Goal: Information Seeking & Learning: Learn about a topic

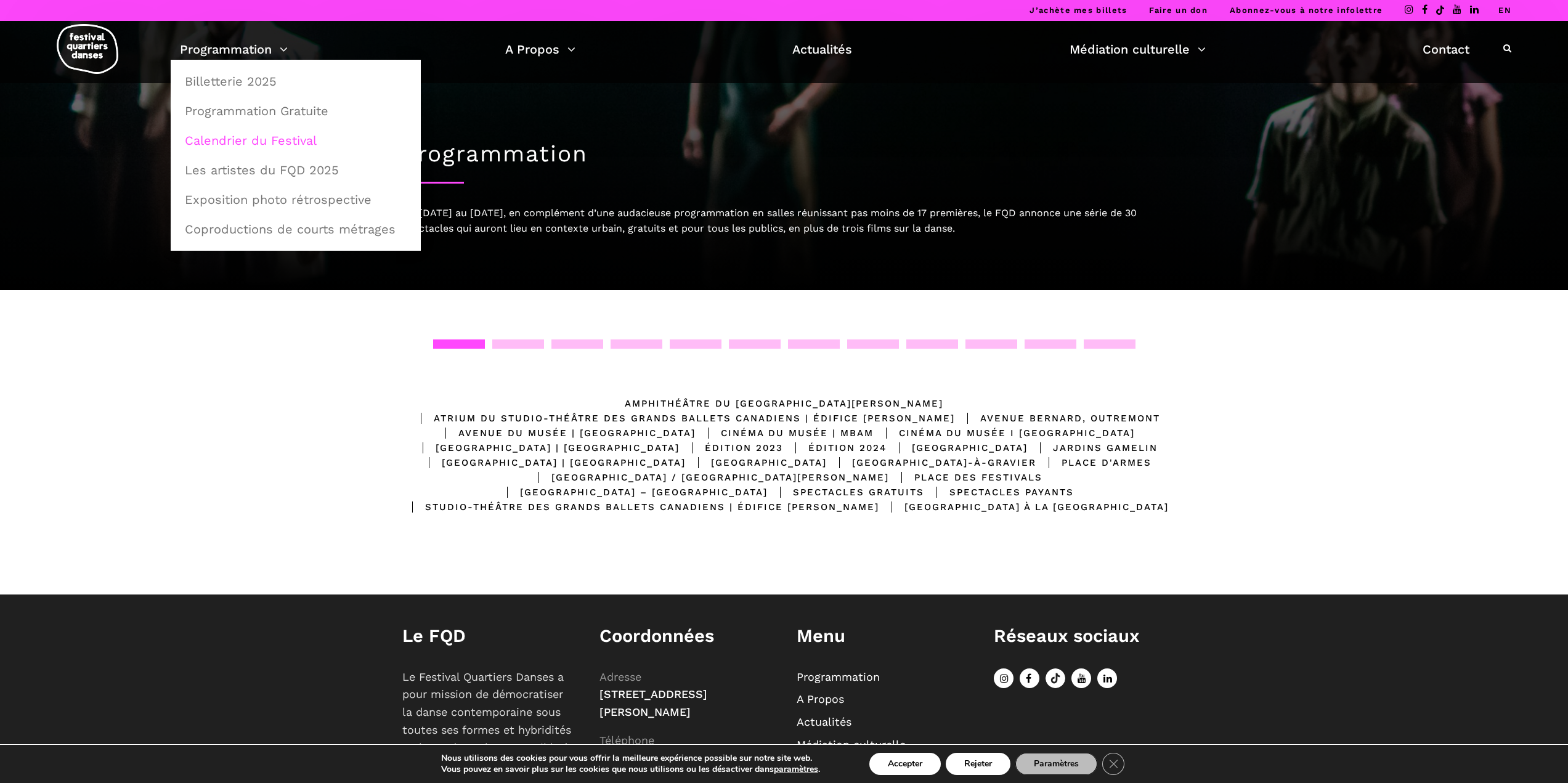
click at [270, 138] on link "Calendrier du Festival" at bounding box center [296, 140] width 236 height 29
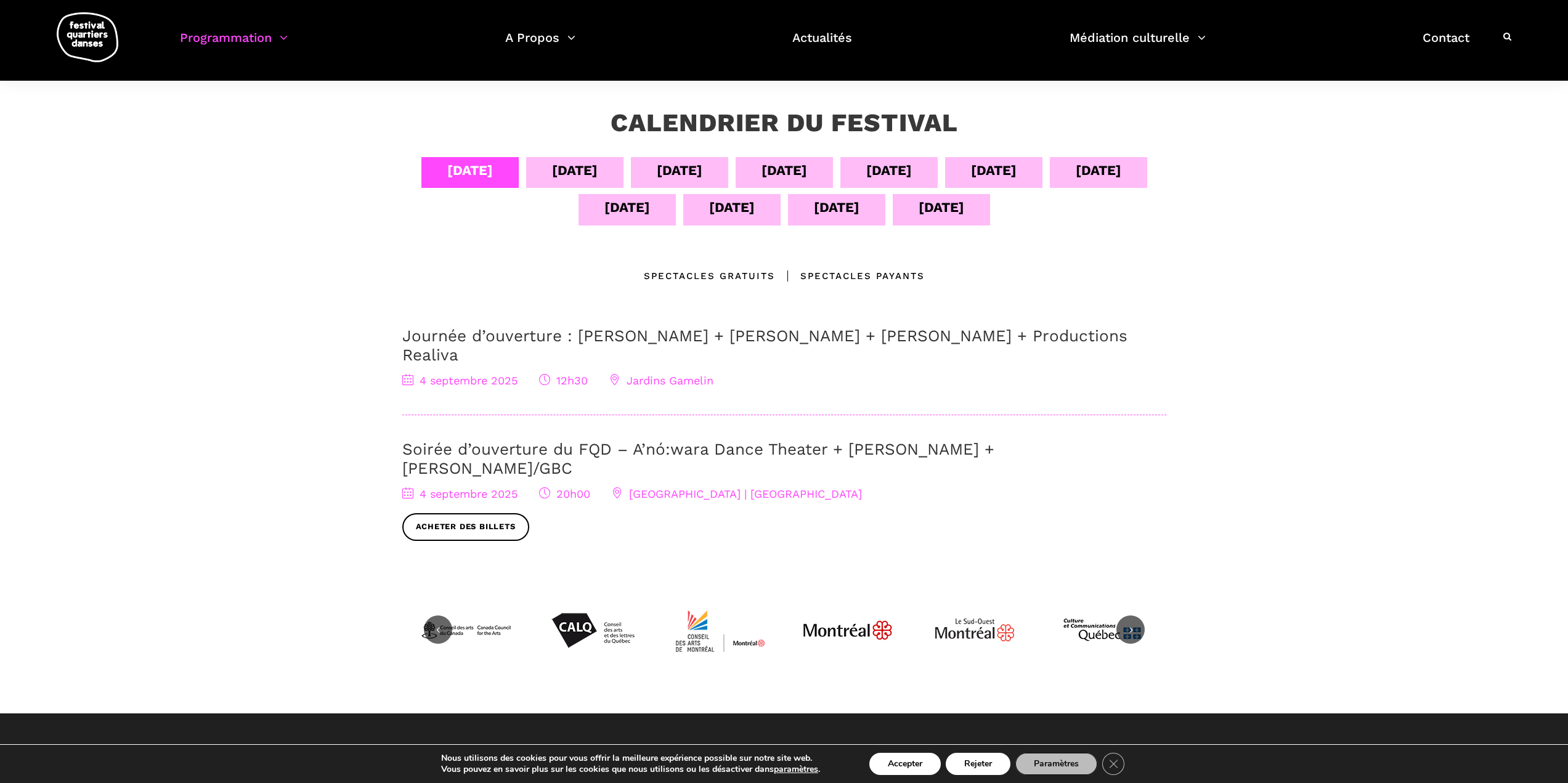
scroll to position [185, 0]
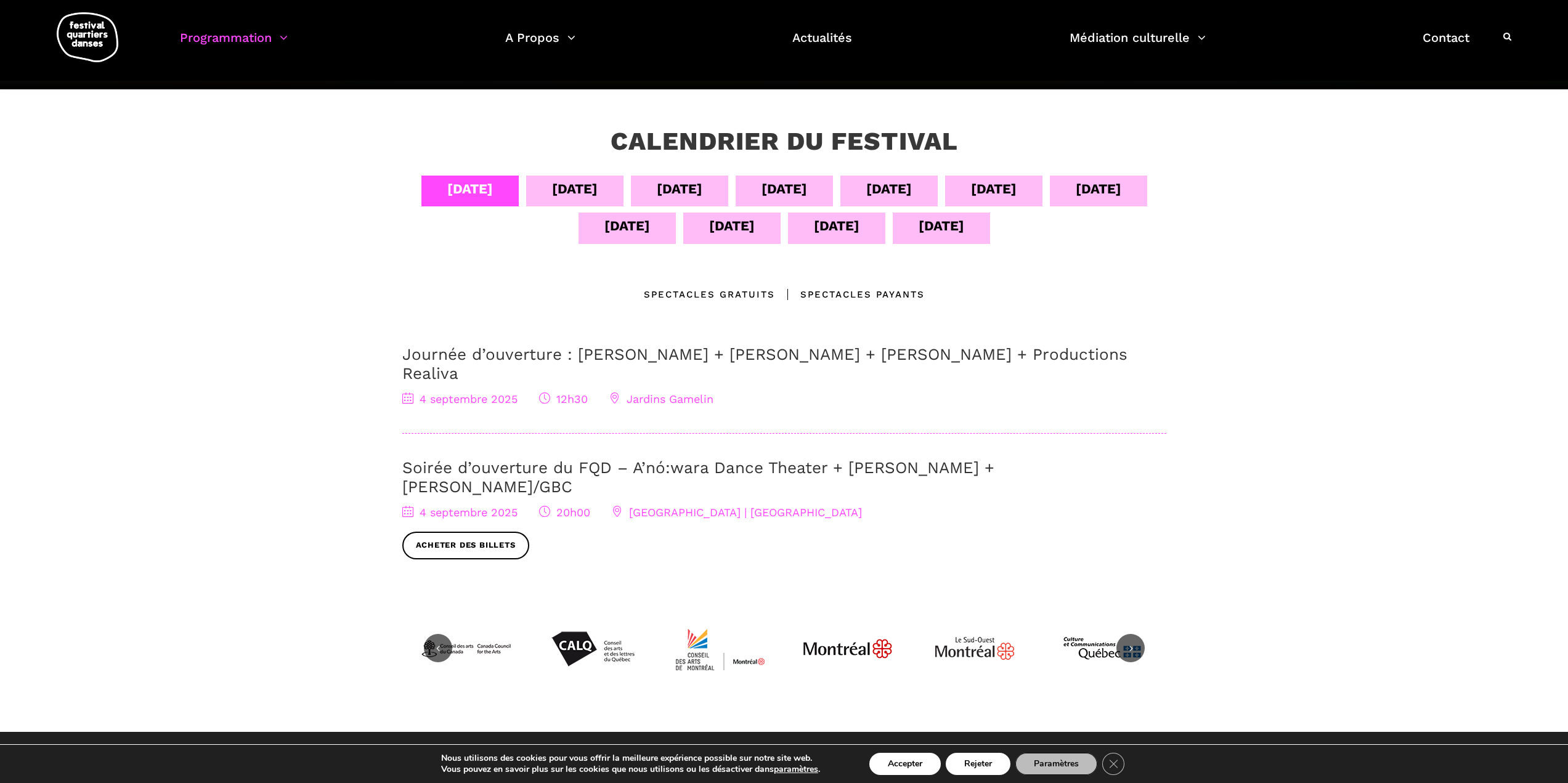
click at [558, 191] on div "05 sept" at bounding box center [575, 188] width 46 height 21
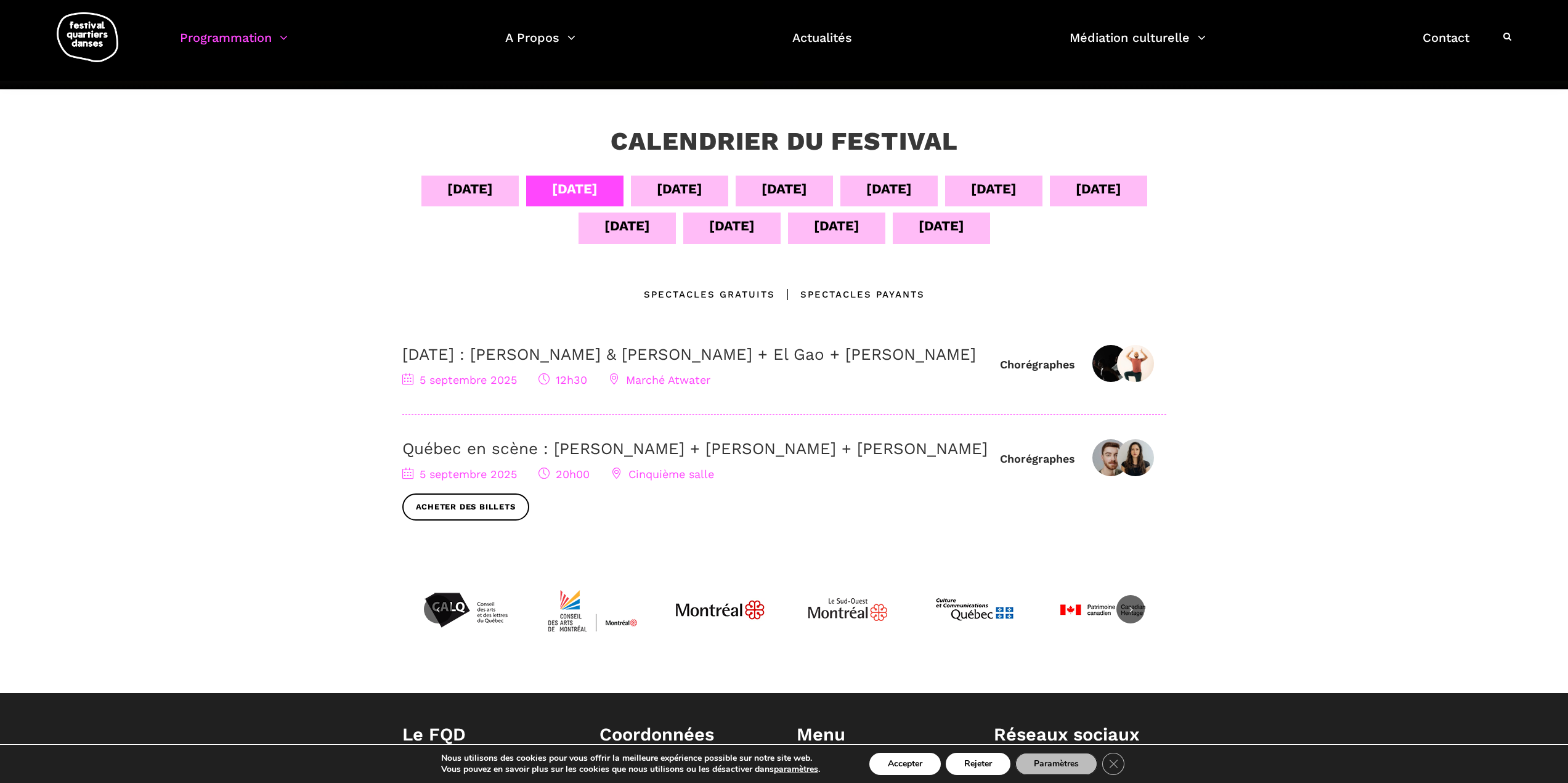
click at [657, 188] on div "06 sept" at bounding box center [680, 188] width 46 height 21
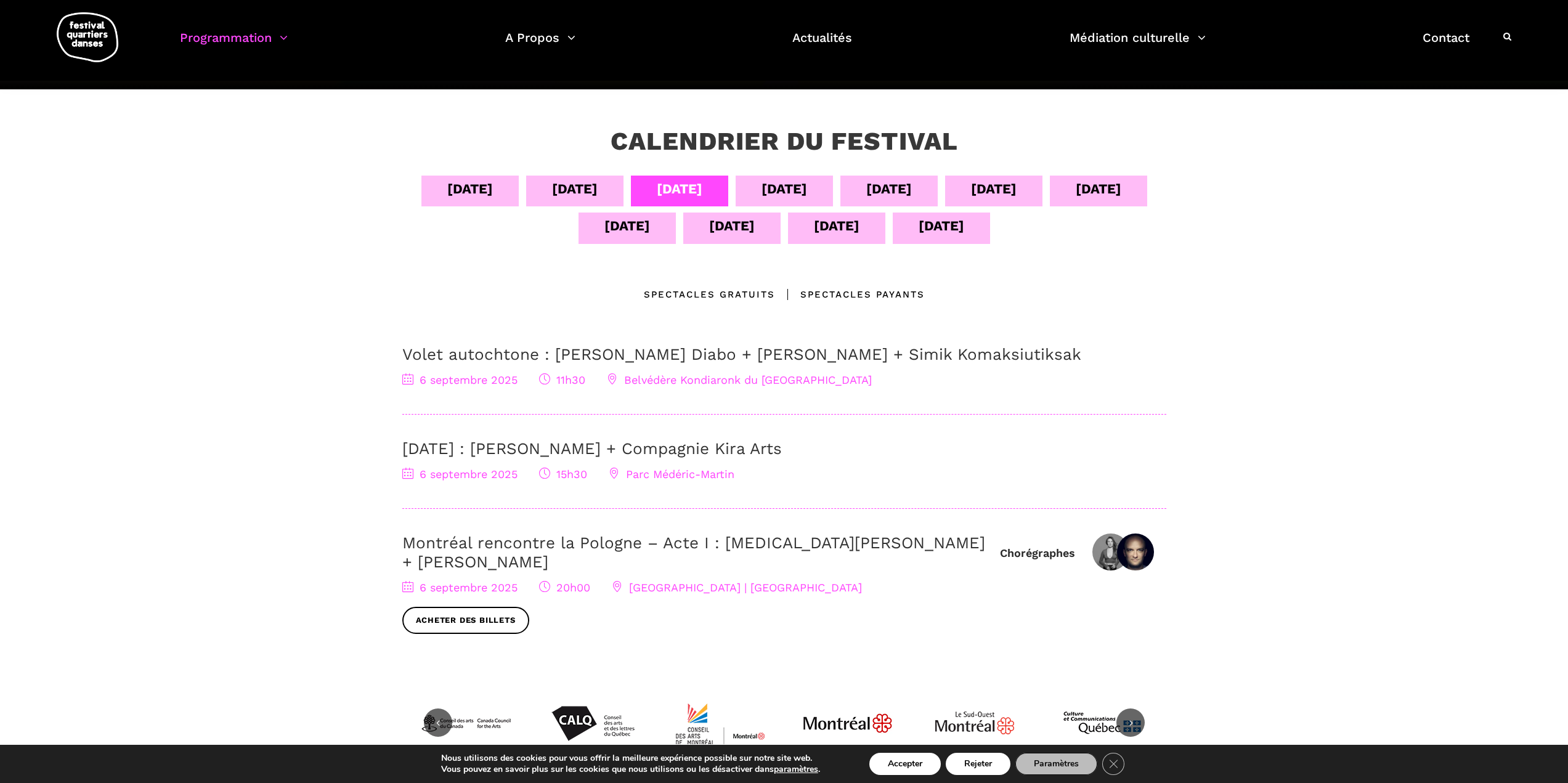
click at [783, 183] on div "07 sept" at bounding box center [784, 188] width 46 height 21
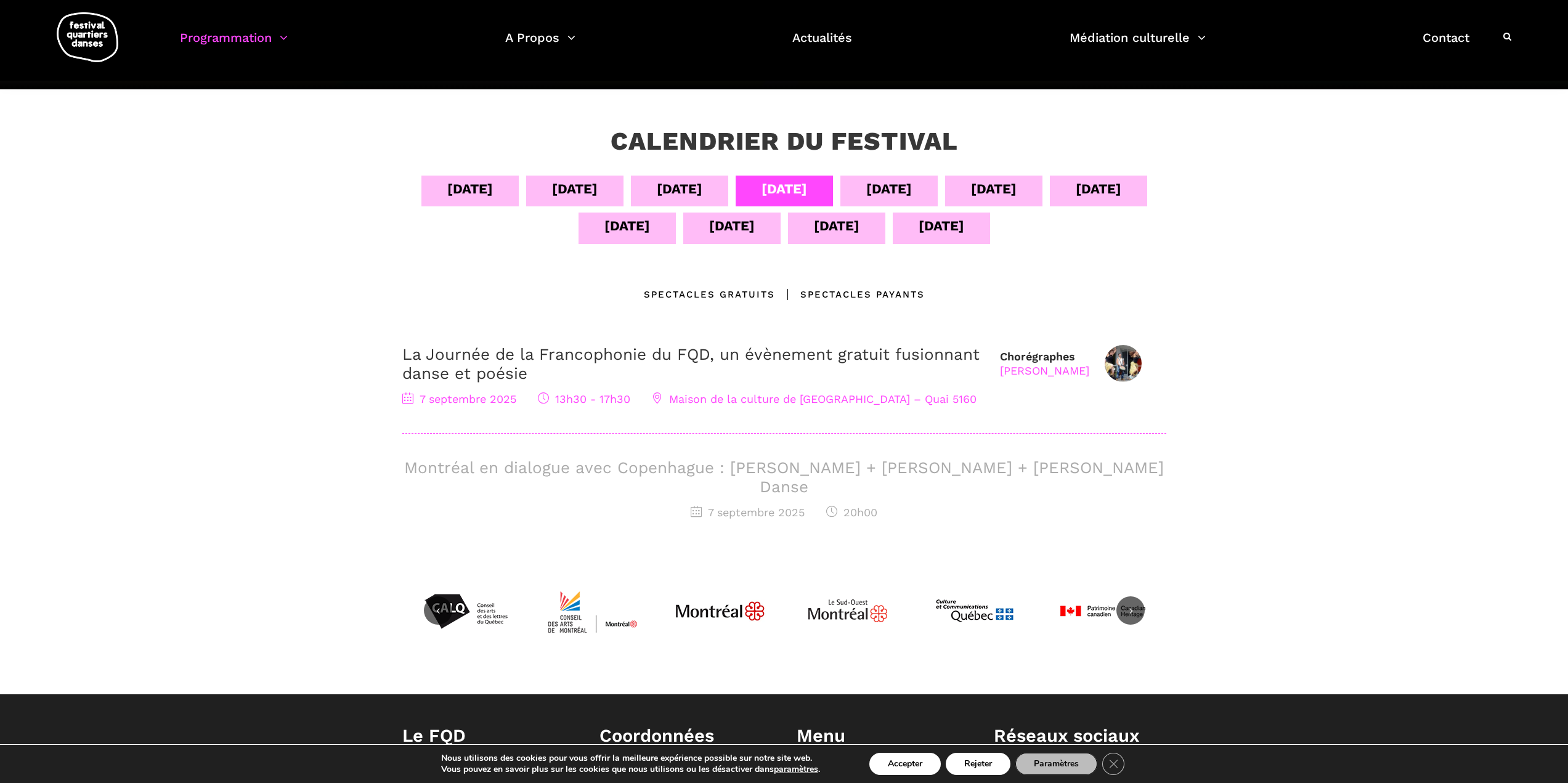
click at [883, 183] on div "08 sept" at bounding box center [889, 188] width 46 height 21
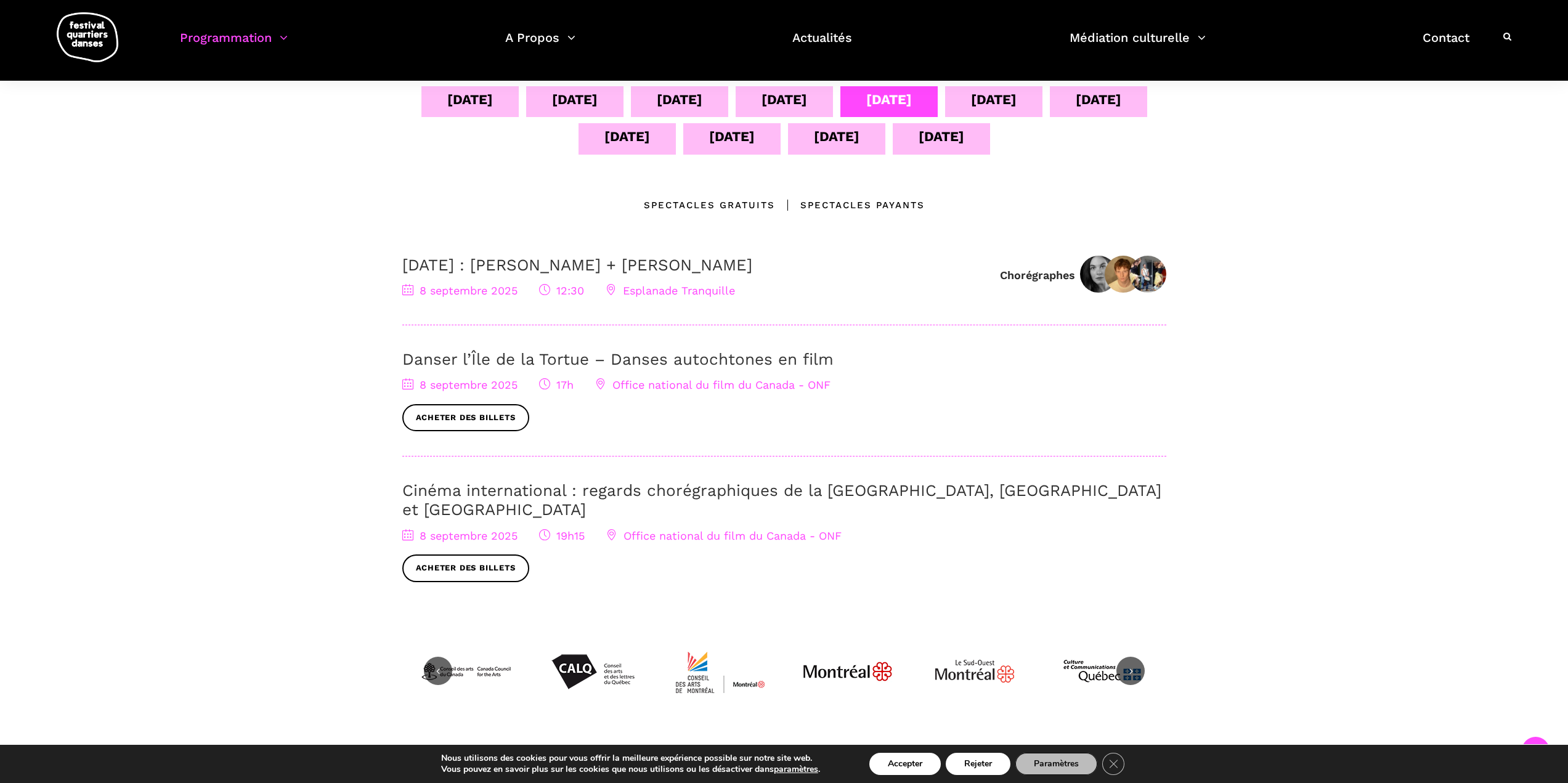
scroll to position [246, 0]
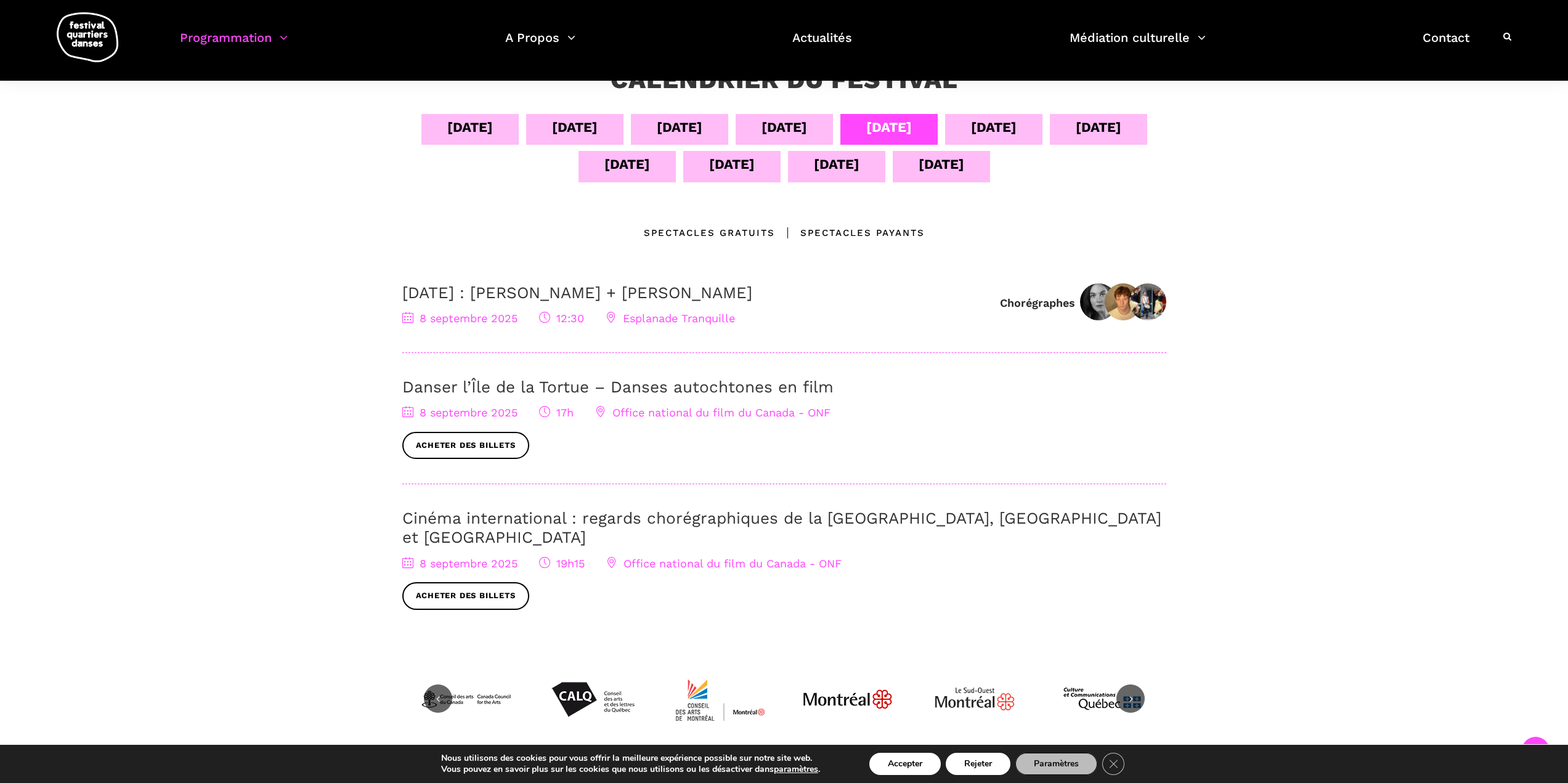
click at [1002, 130] on div "09 sept" at bounding box center [993, 127] width 46 height 21
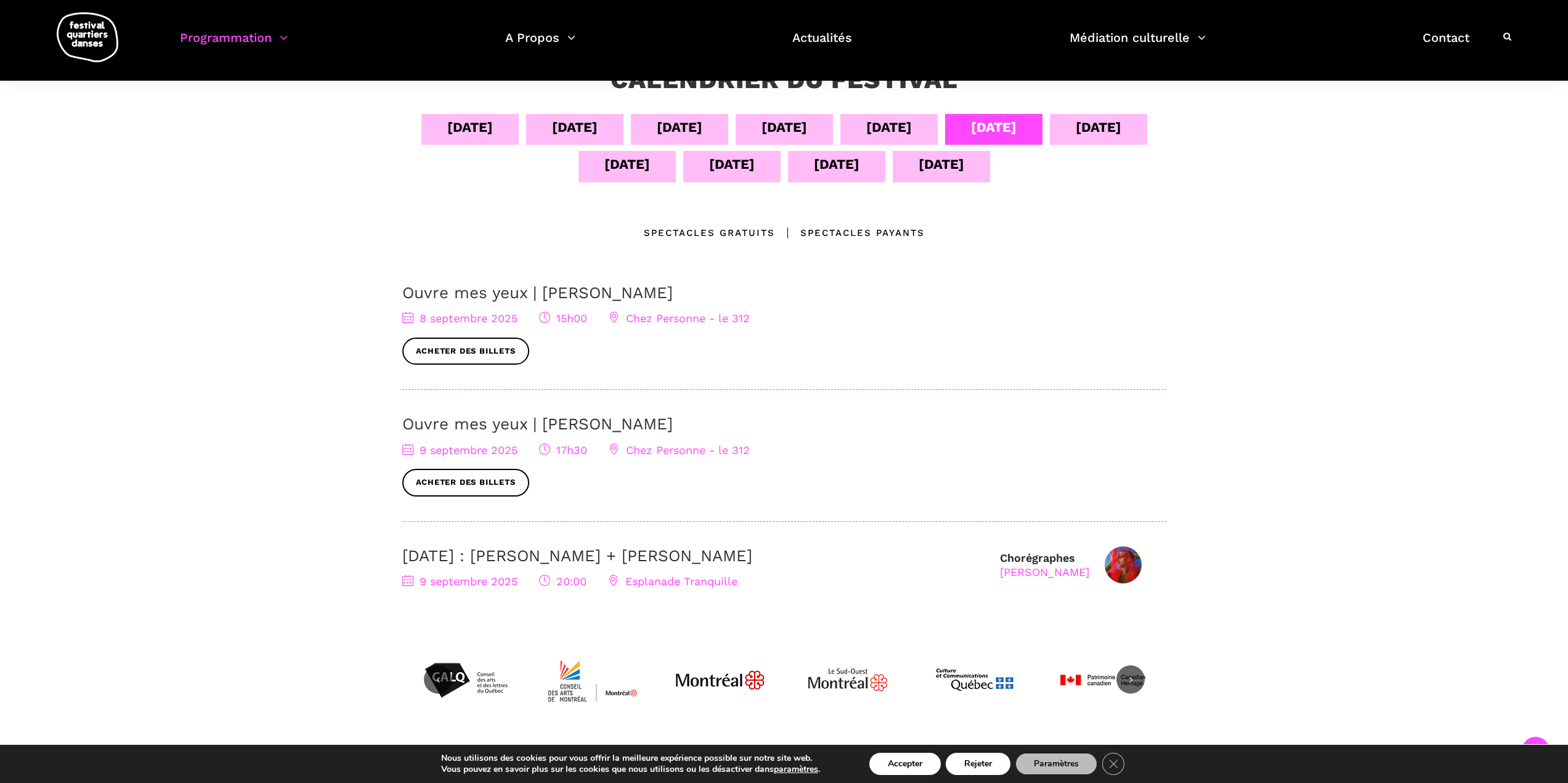
click at [1121, 131] on div "10 sept" at bounding box center [1099, 127] width 46 height 21
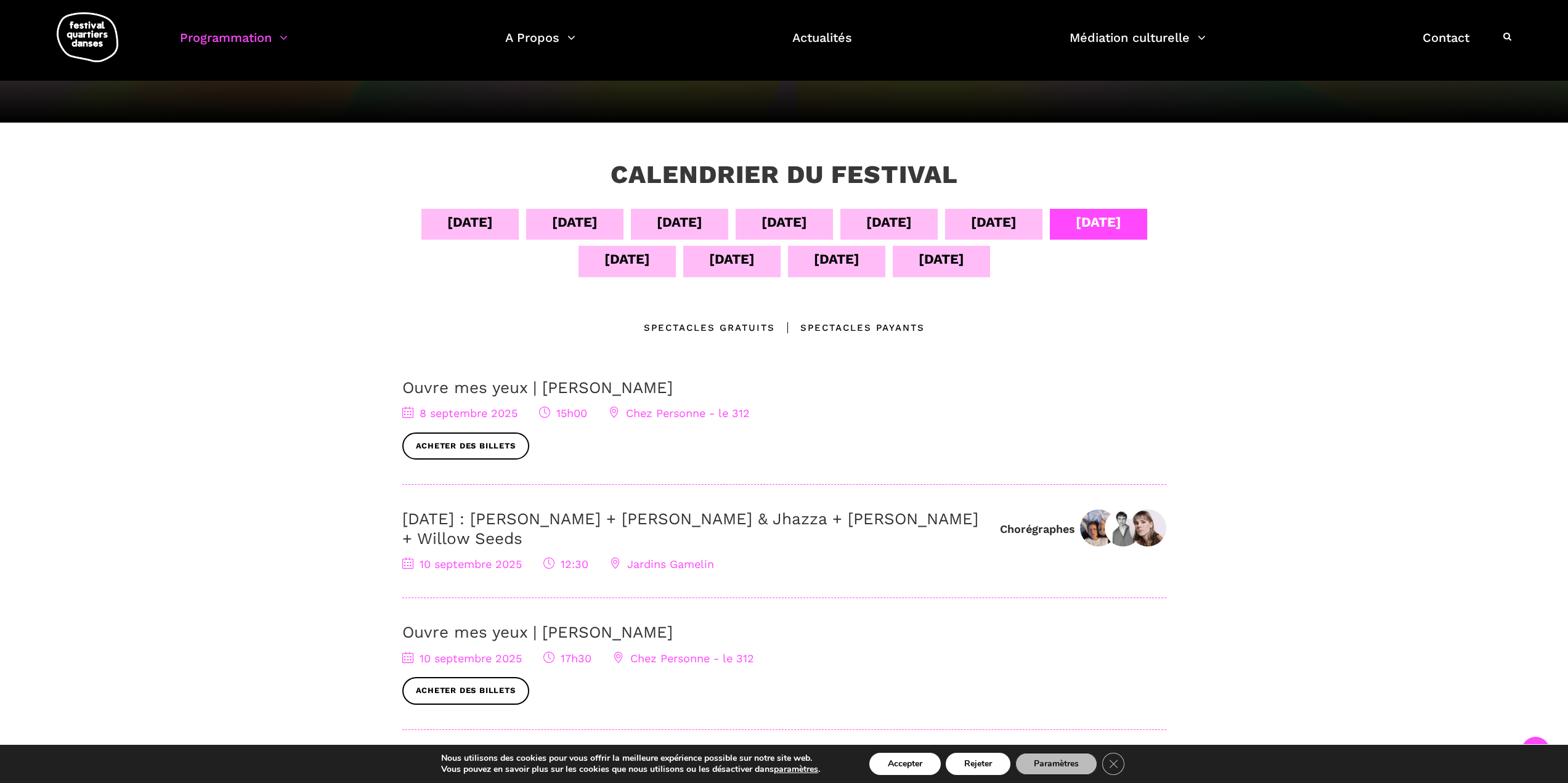
scroll to position [123, 0]
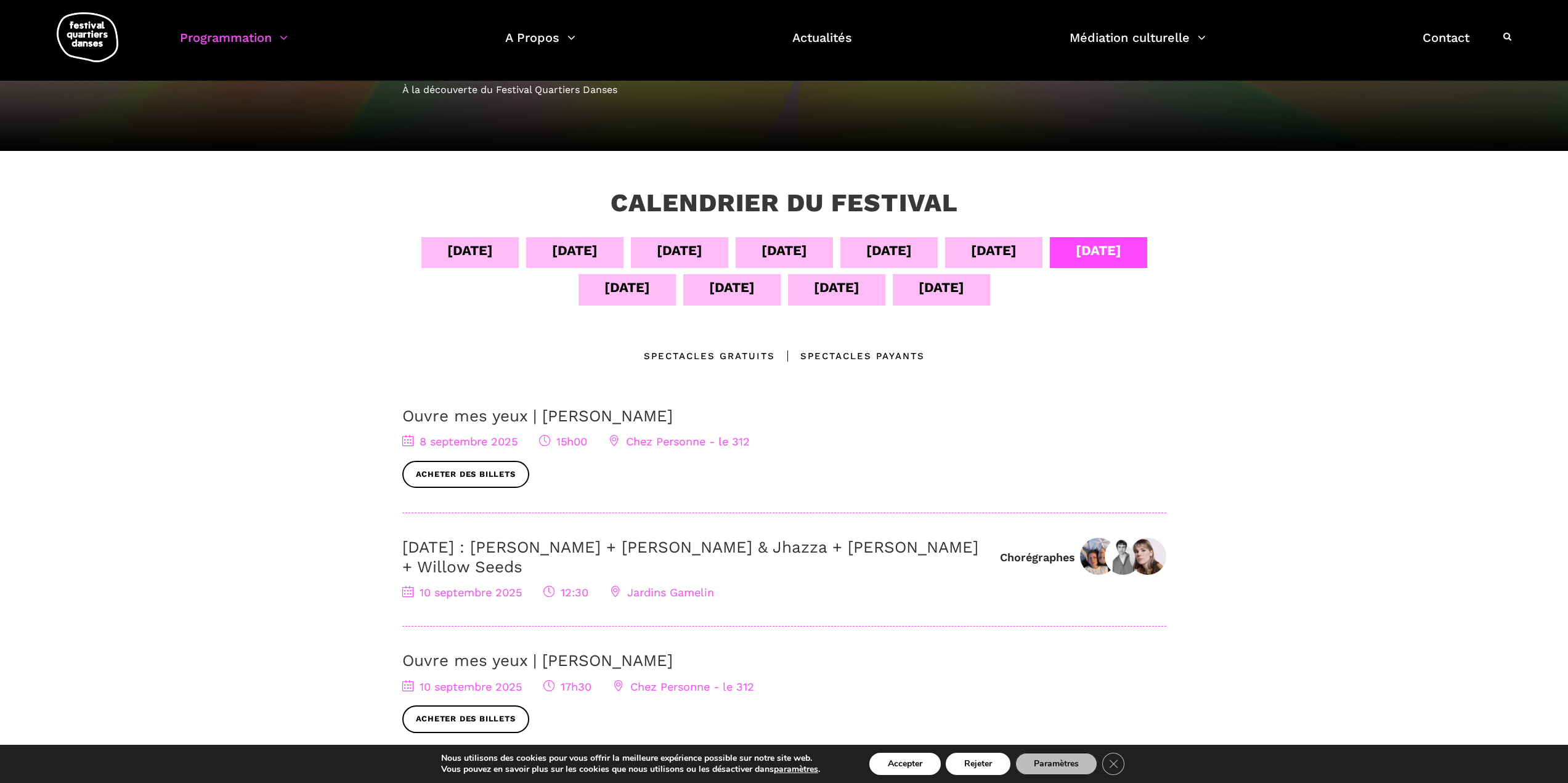
click at [629, 299] on div "11 sept" at bounding box center [627, 289] width 97 height 31
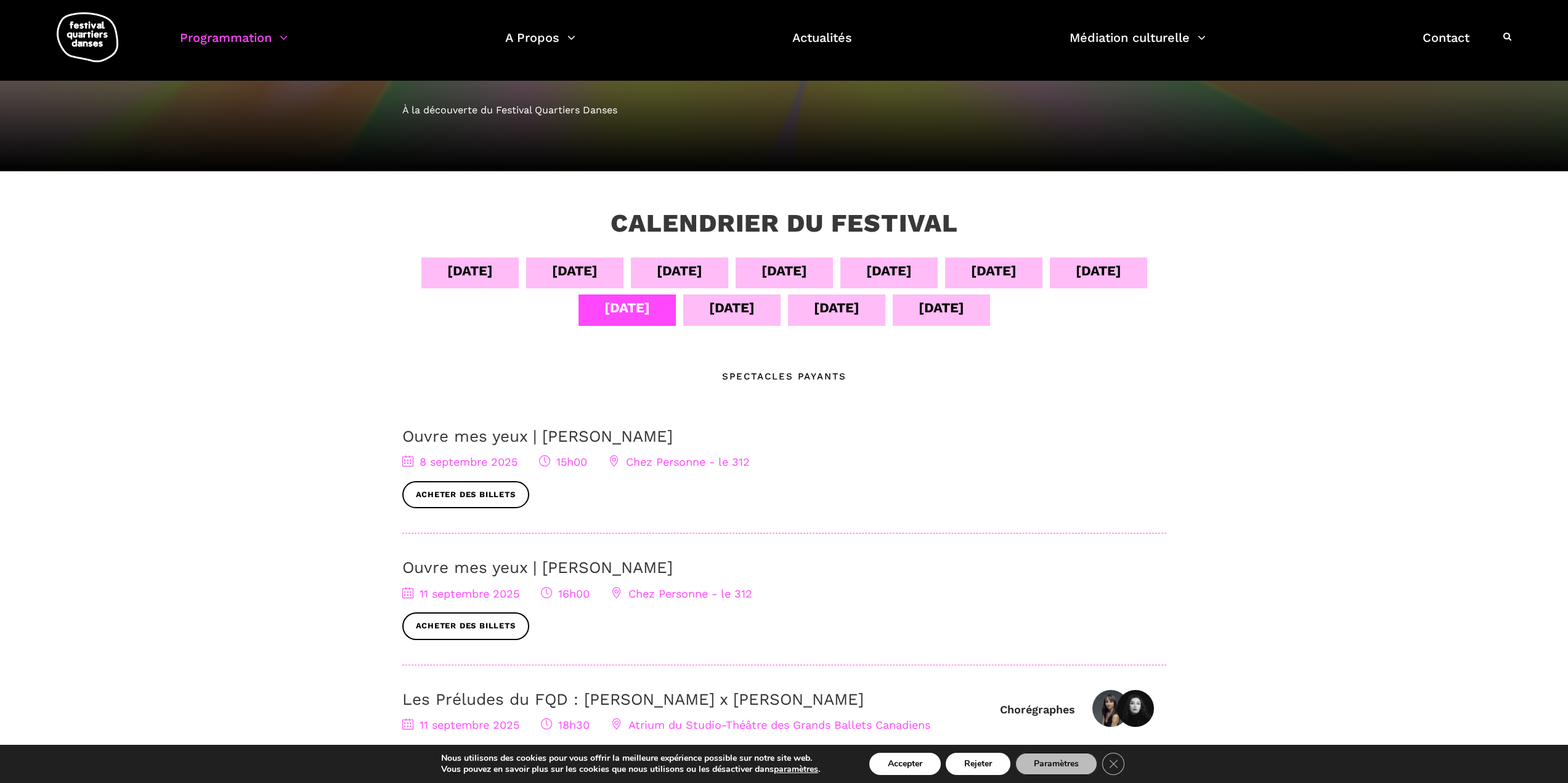
scroll to position [0, 0]
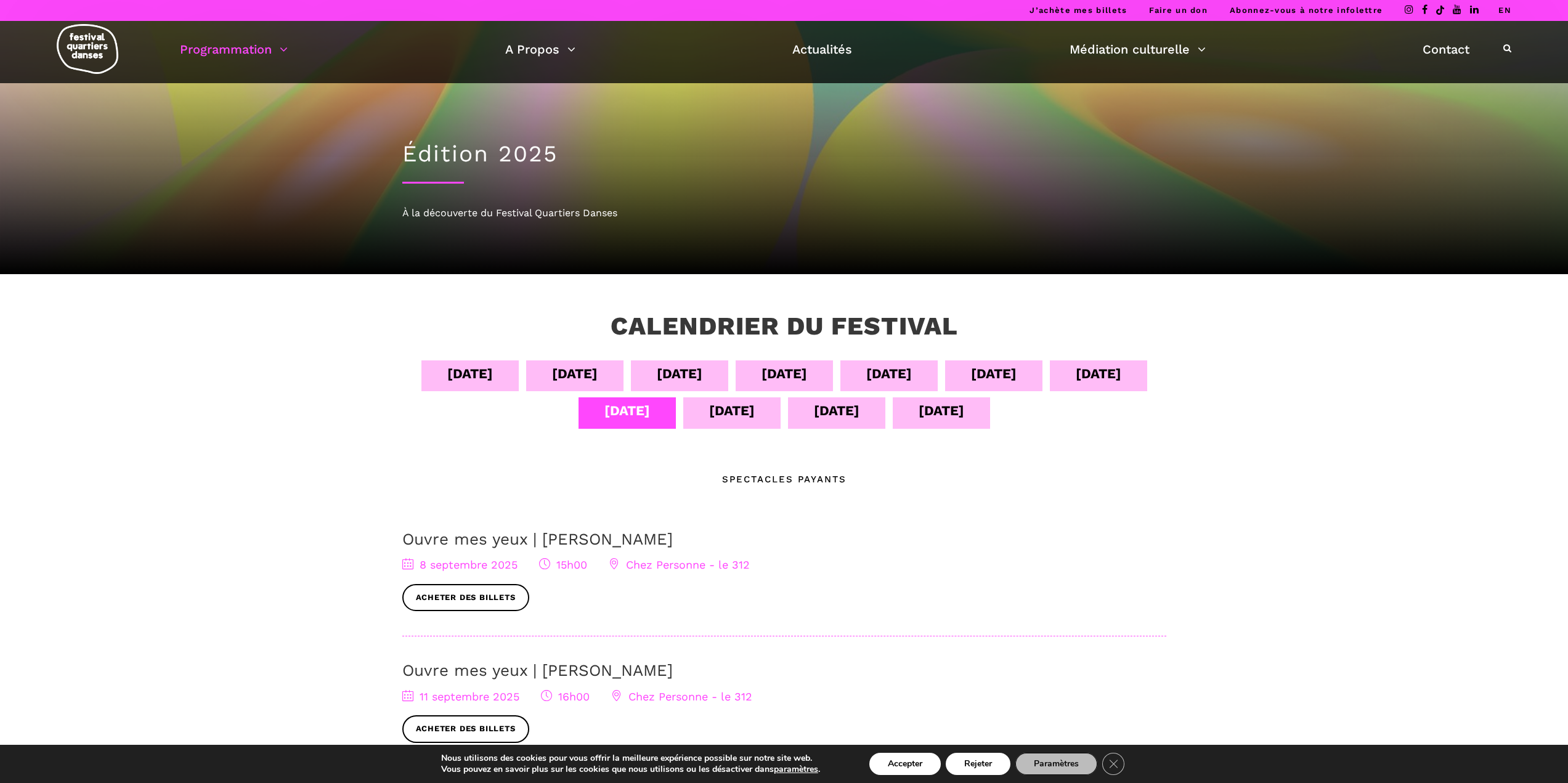
click at [709, 412] on div "12 sept" at bounding box center [732, 411] width 46 height 21
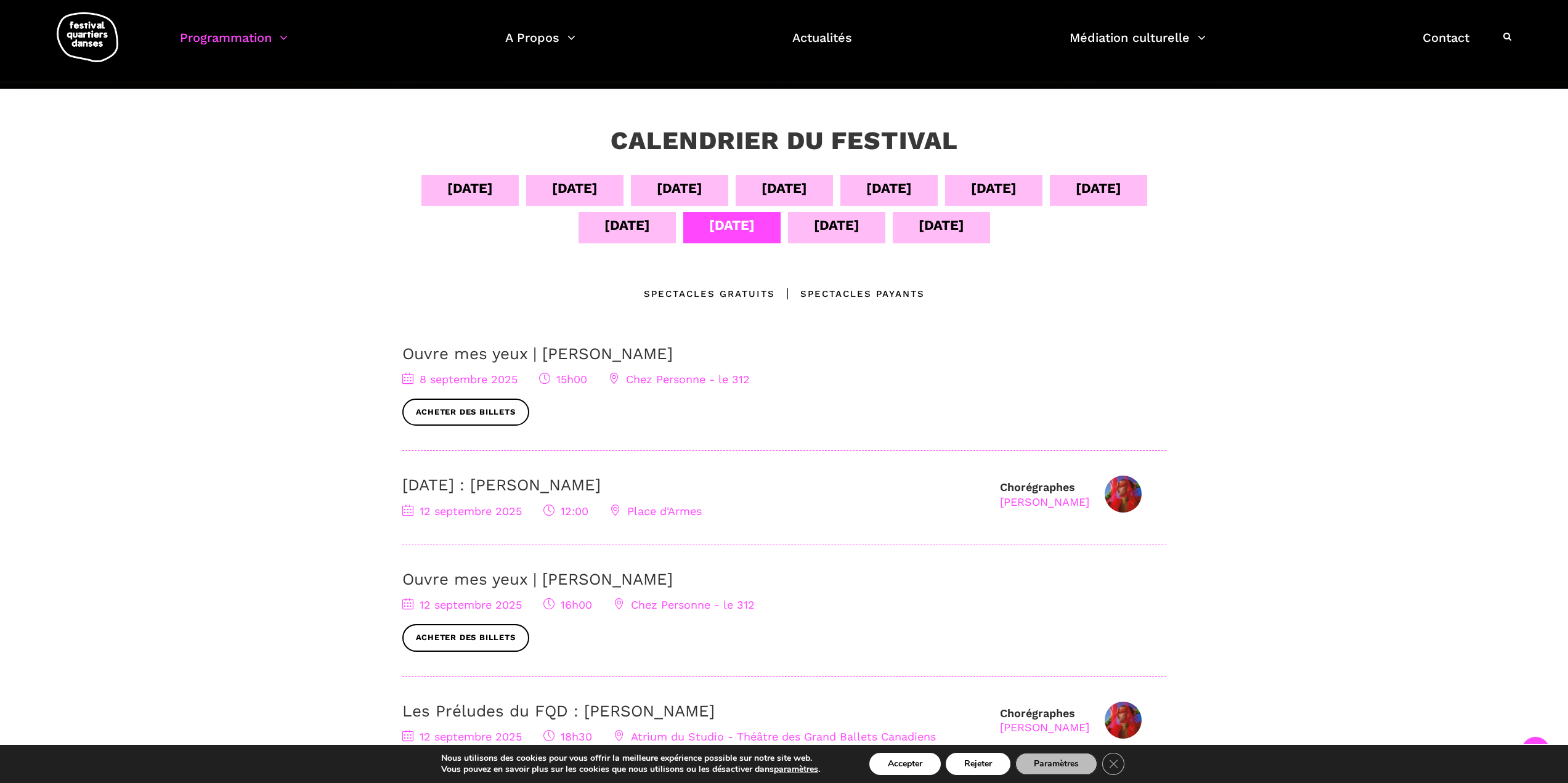
scroll to position [185, 0]
click at [843, 239] on div "13 sept" at bounding box center [836, 228] width 97 height 31
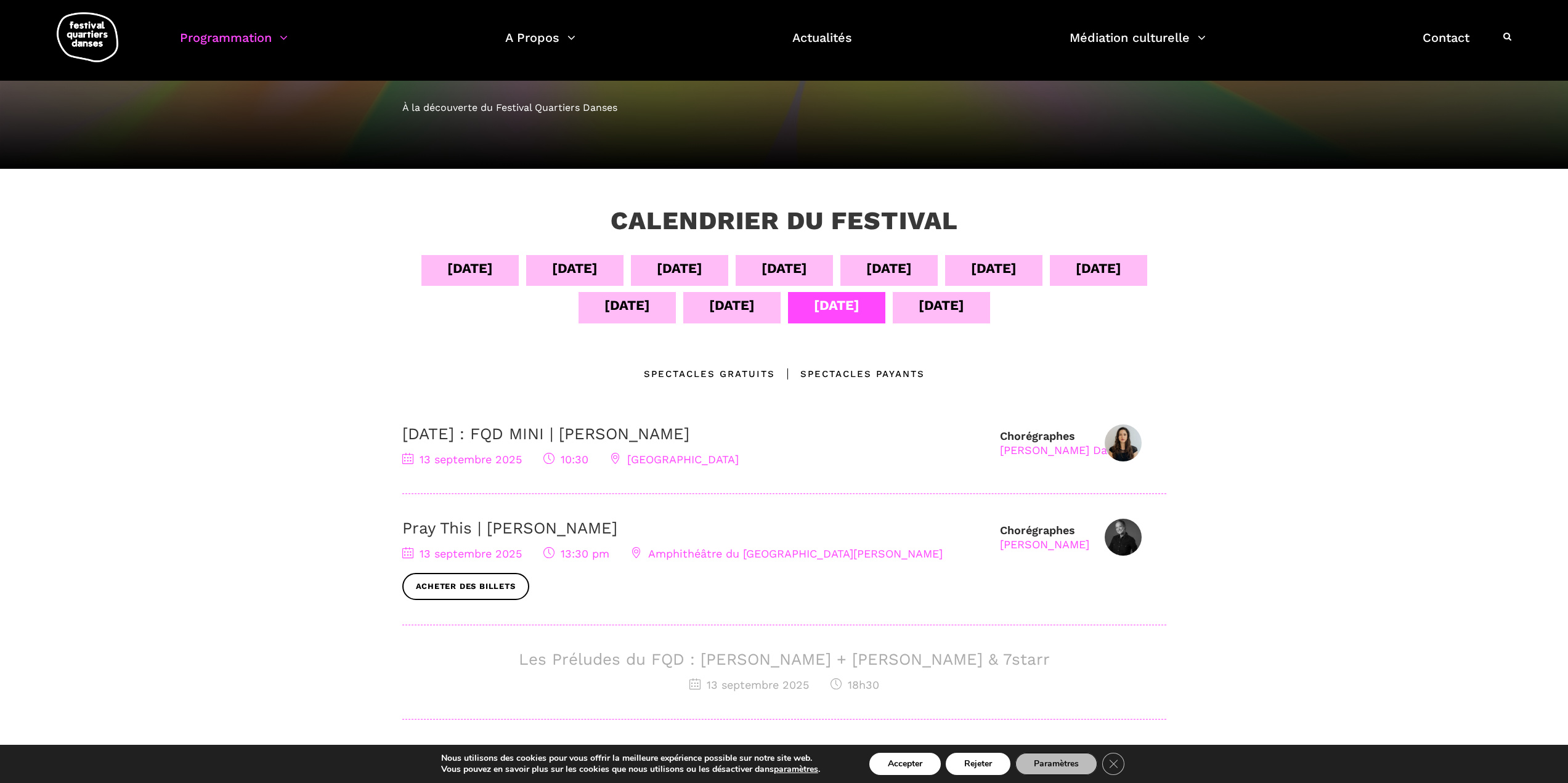
scroll to position [0, 0]
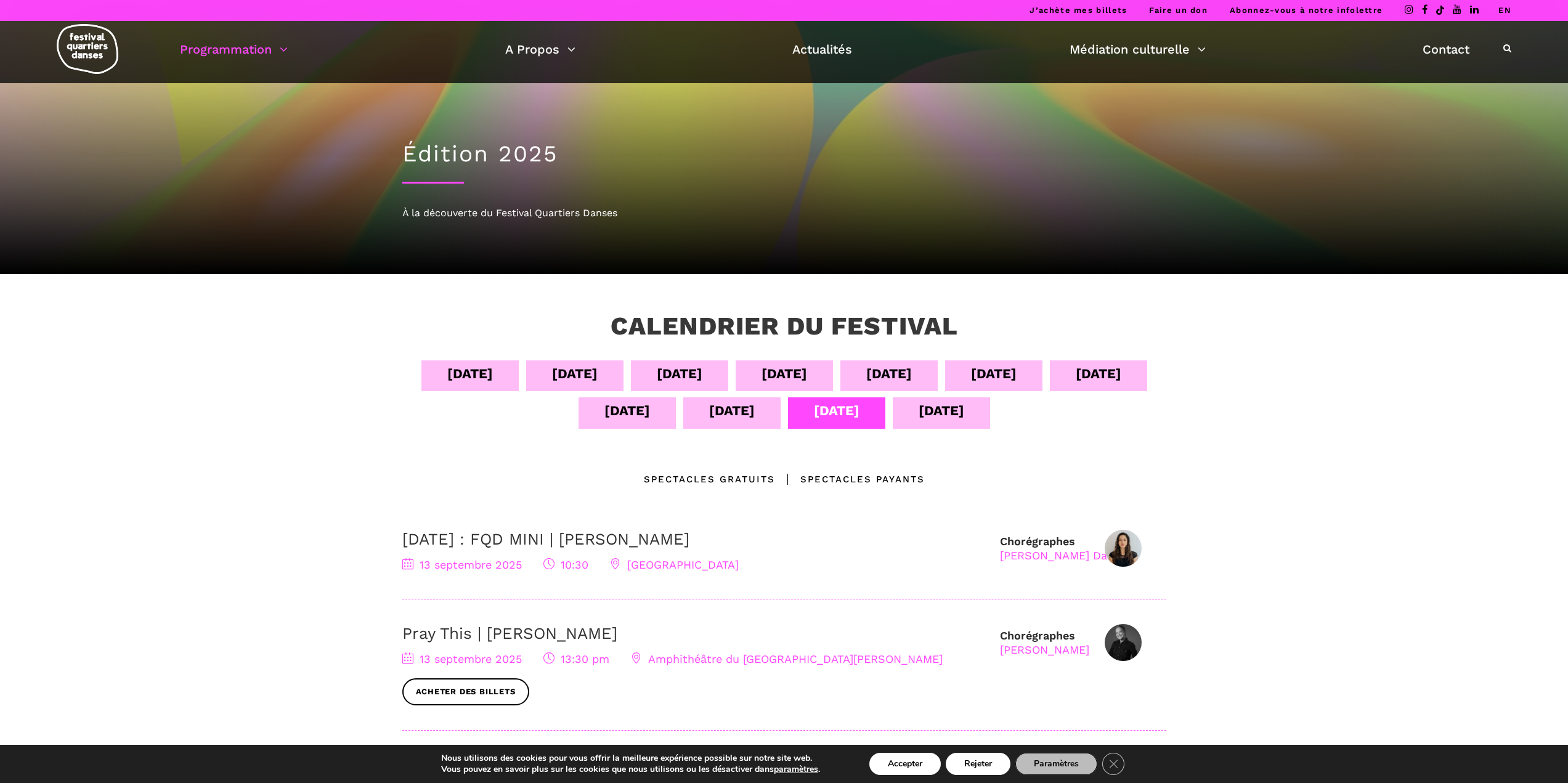
click at [960, 416] on div "14 sept" at bounding box center [941, 411] width 46 height 21
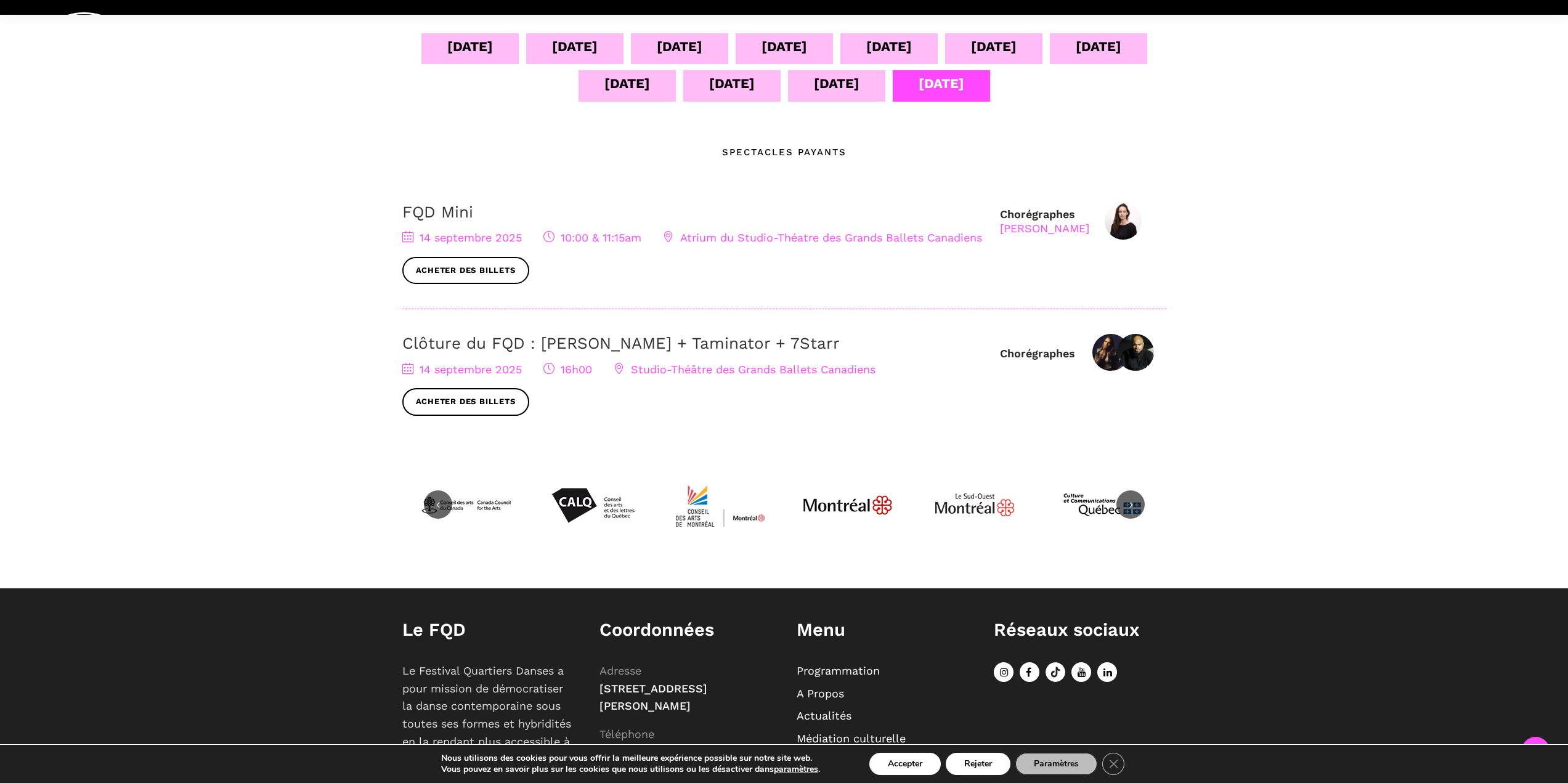
scroll to position [370, 0]
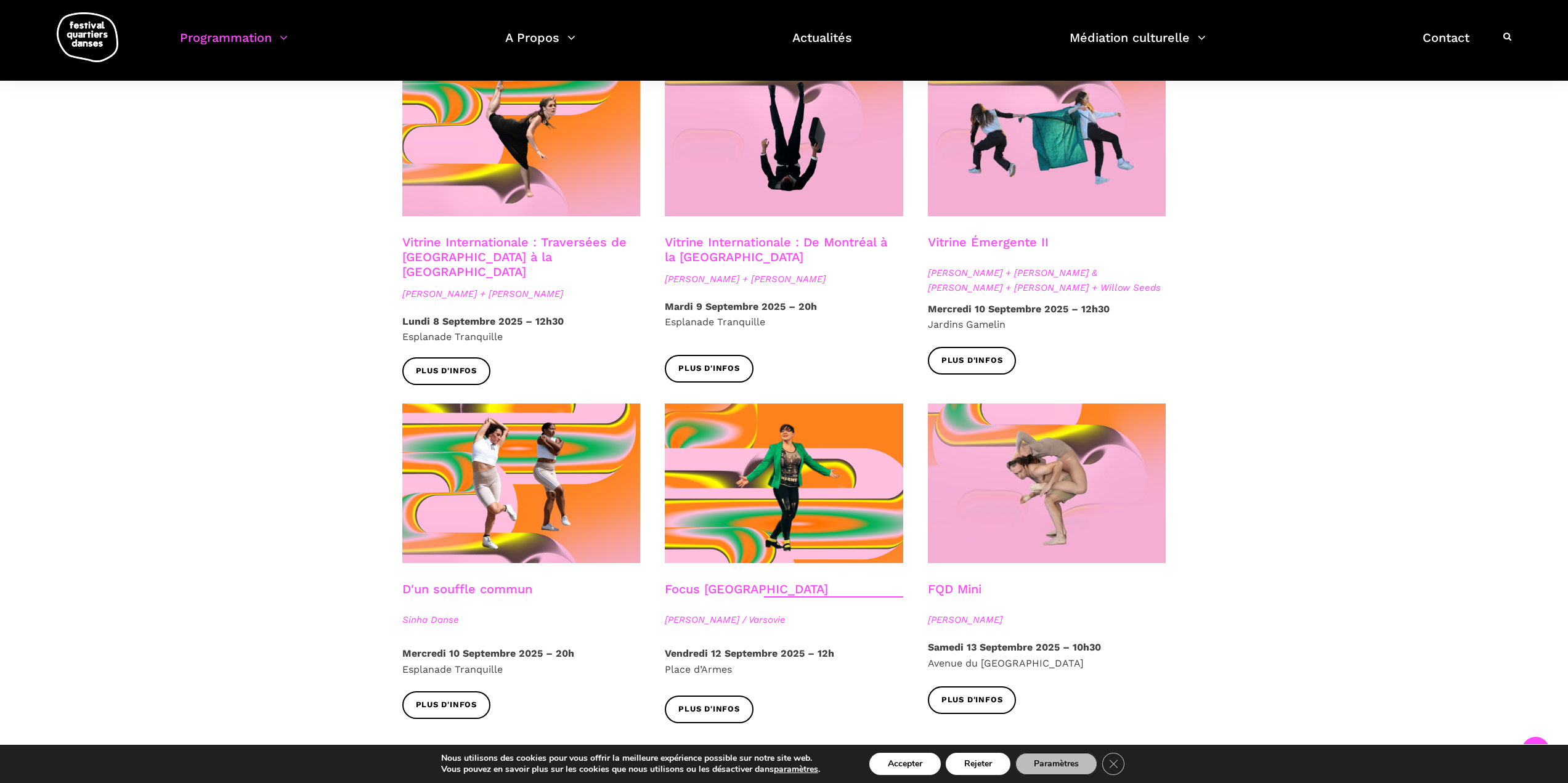
scroll to position [1109, 0]
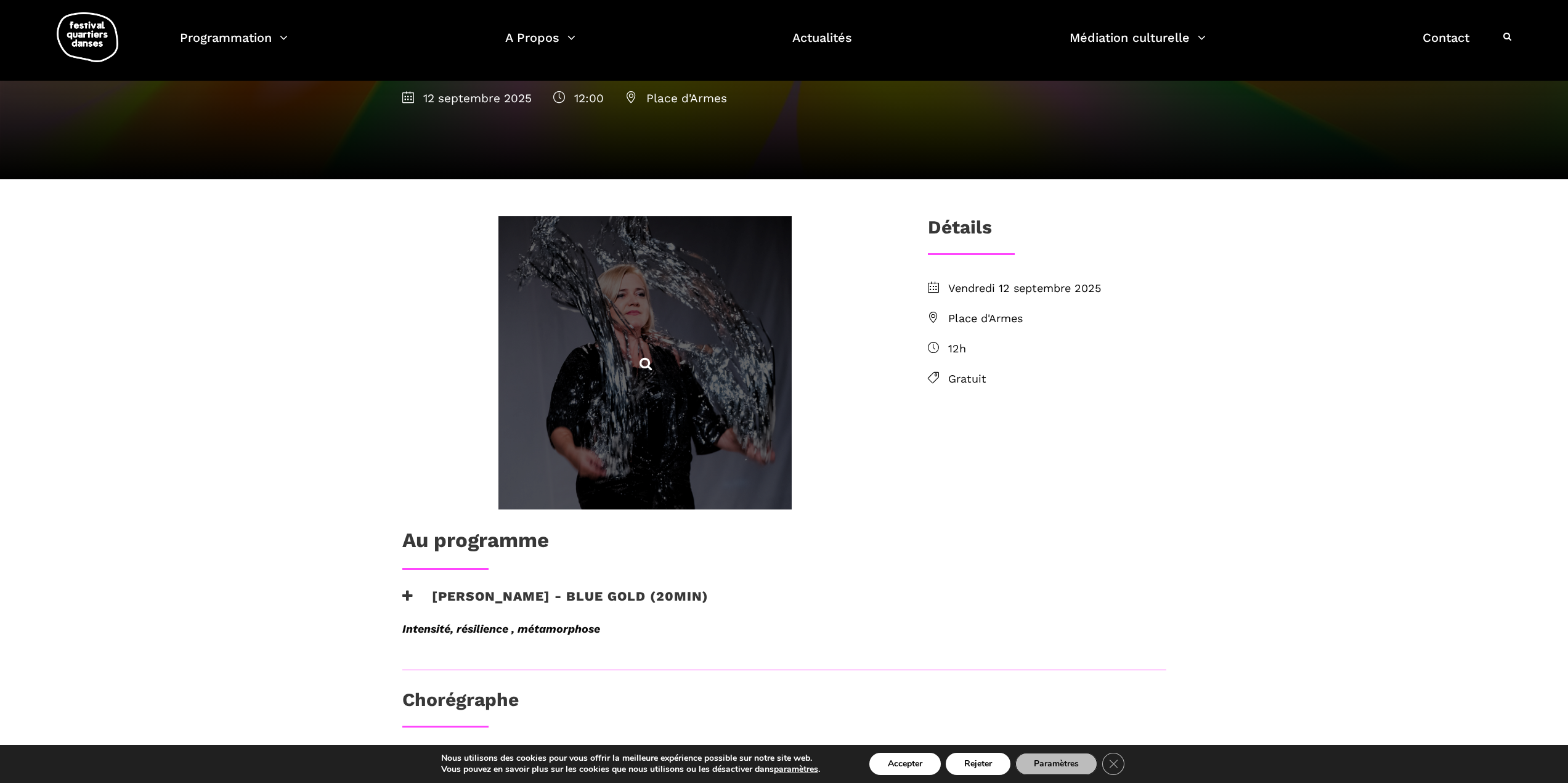
scroll to position [123, 0]
